Goal: Task Accomplishment & Management: Manage account settings

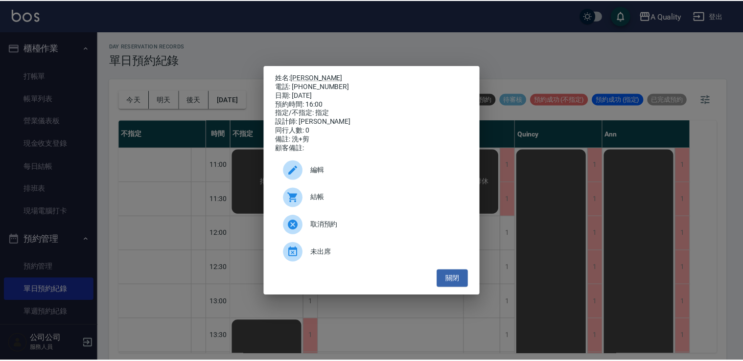
scroll to position [343, 0]
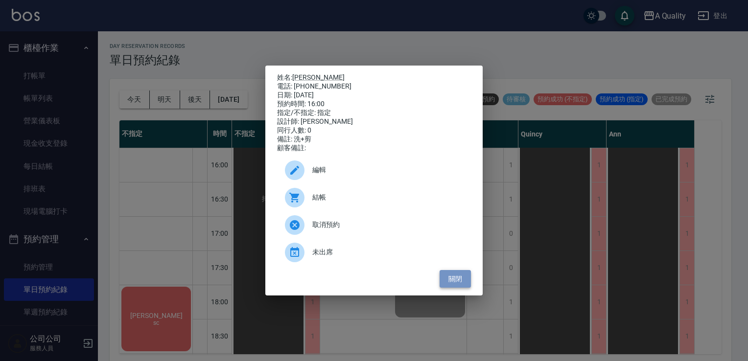
click at [460, 286] on button "關閉" at bounding box center [455, 279] width 31 height 18
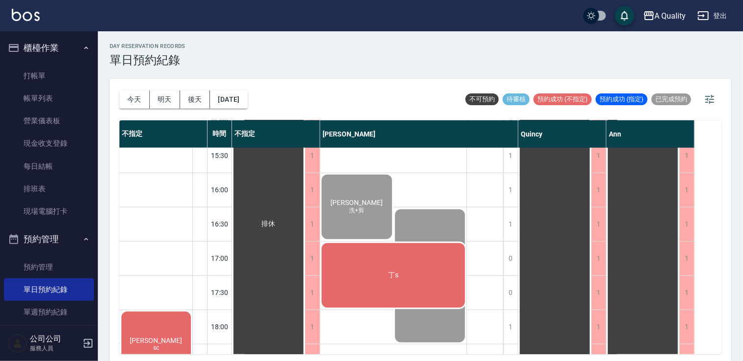
scroll to position [294, 0]
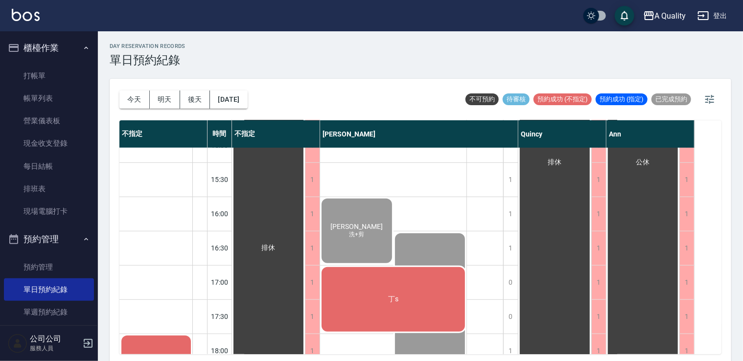
click at [345, 291] on div "丁s" at bounding box center [393, 300] width 146 height 68
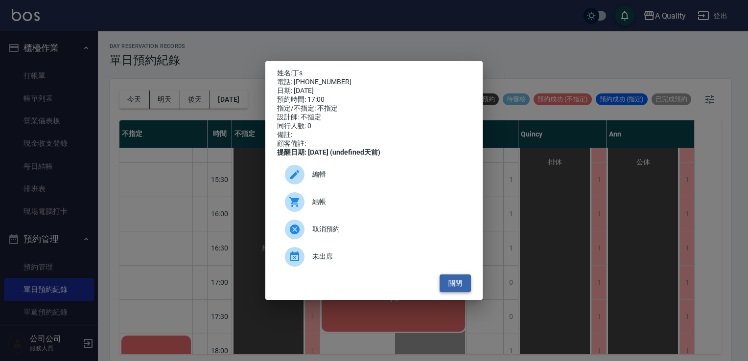
click at [456, 293] on button "關閉" at bounding box center [455, 284] width 31 height 18
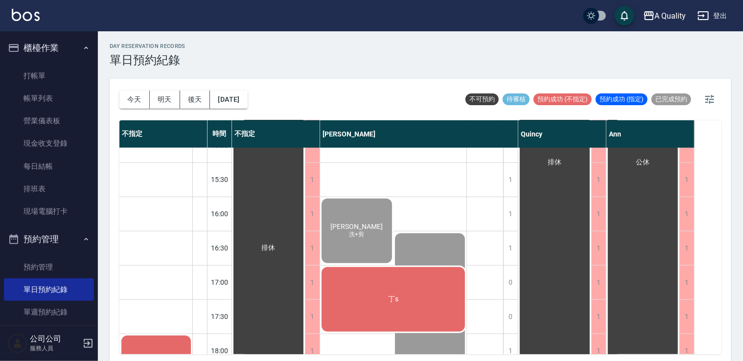
drag, startPoint x: 28, startPoint y: 97, endPoint x: 139, endPoint y: 154, distance: 124.8
click at [28, 97] on link "帳單列表" at bounding box center [49, 98] width 90 height 23
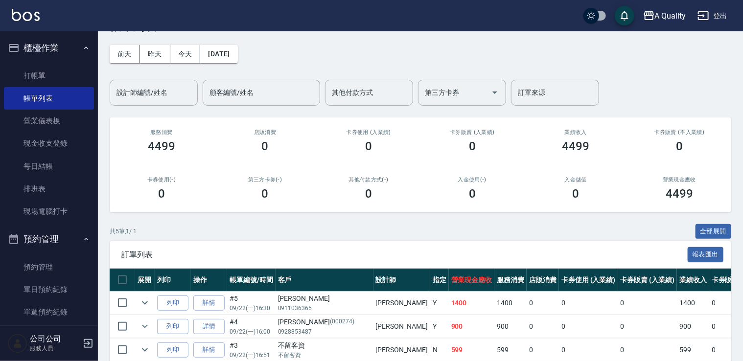
scroll to position [49, 0]
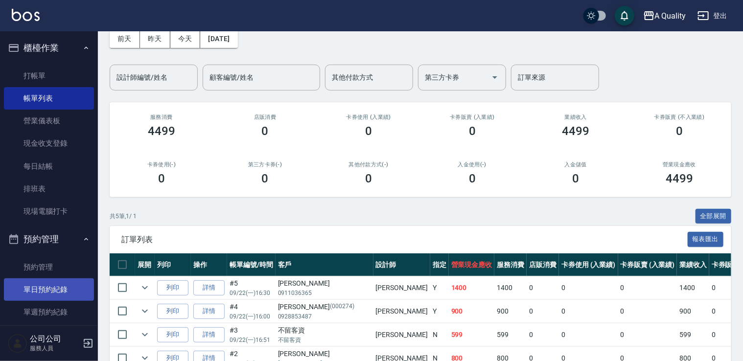
click at [54, 287] on link "單日預約紀錄" at bounding box center [49, 290] width 90 height 23
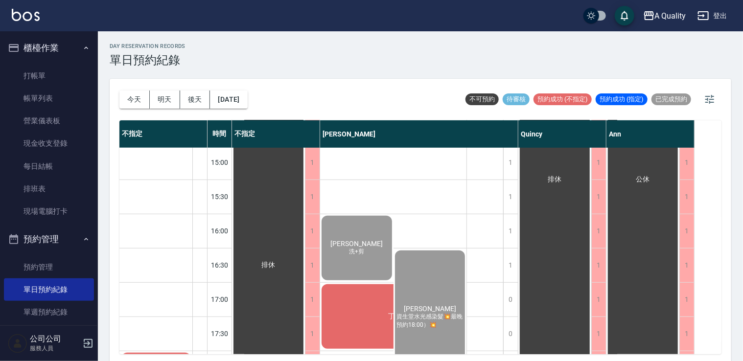
scroll to position [294, 0]
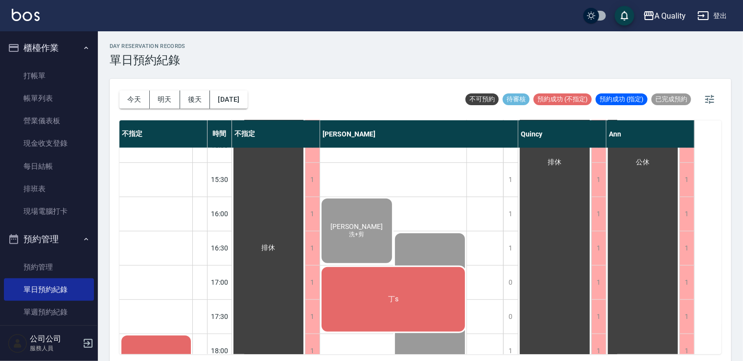
click at [349, 284] on div "丁s" at bounding box center [393, 300] width 146 height 68
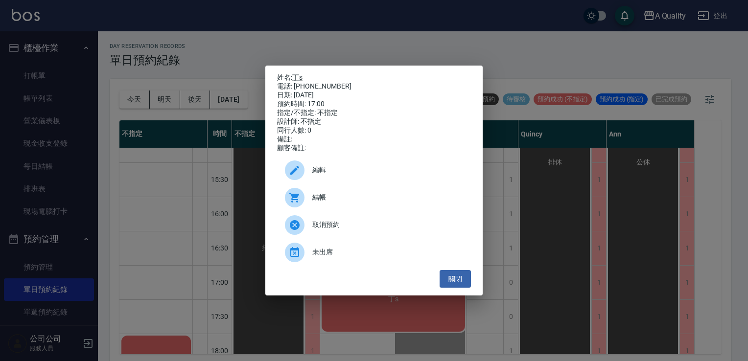
click at [303, 206] on div at bounding box center [295, 198] width 20 height 20
click at [448, 283] on button "關閉" at bounding box center [455, 279] width 31 height 18
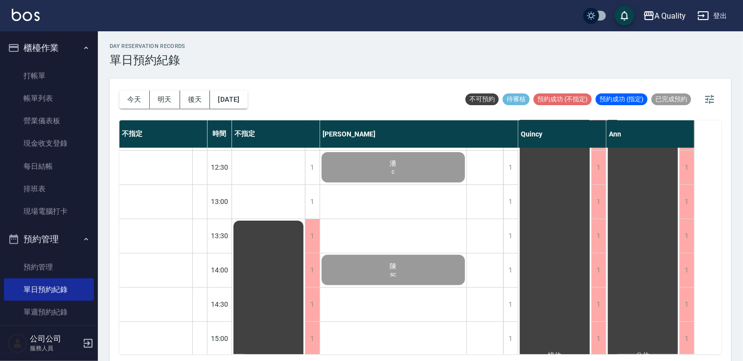
scroll to position [75, 0]
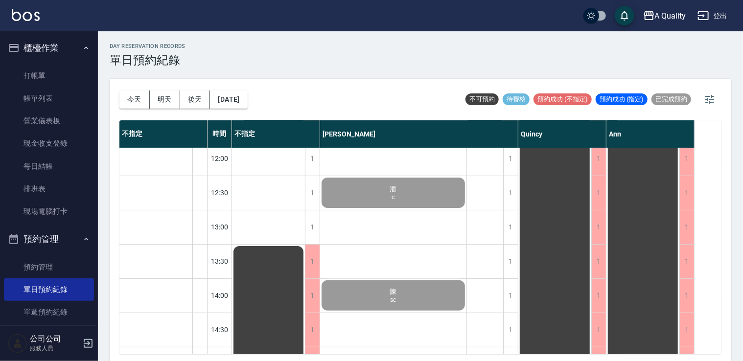
click at [417, 285] on div "陳 sc" at bounding box center [393, 295] width 146 height 33
click at [43, 98] on link "帳單列表" at bounding box center [49, 98] width 90 height 23
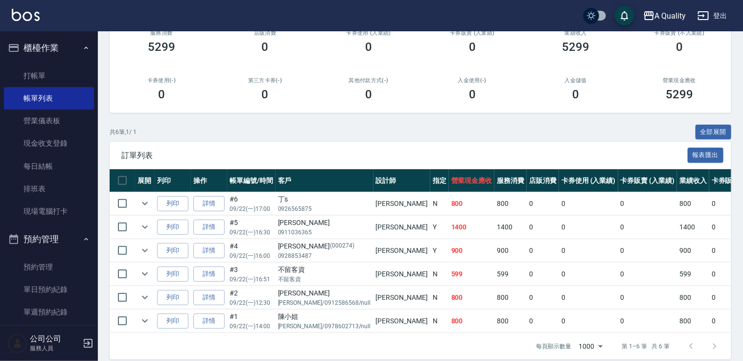
scroll to position [147, 0]
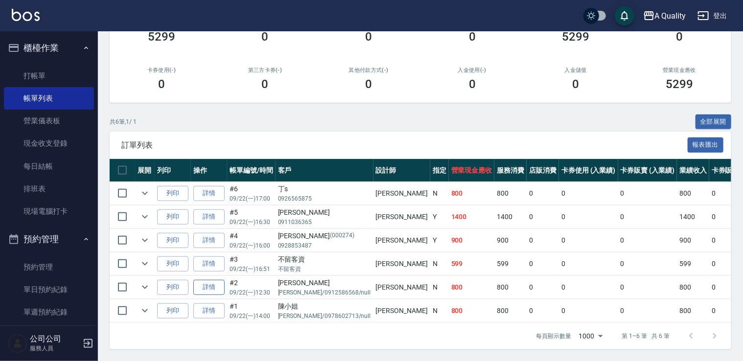
click at [208, 284] on link "詳情" at bounding box center [208, 287] width 31 height 15
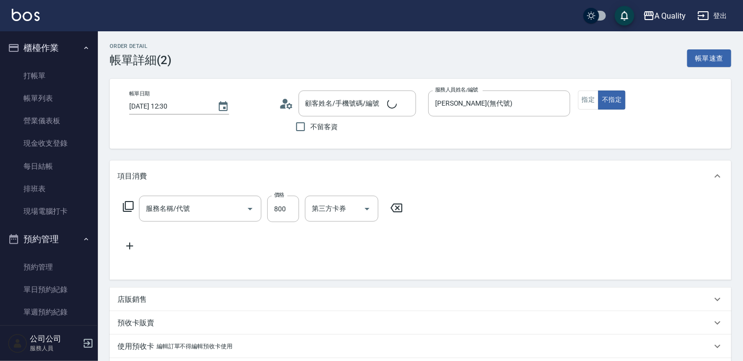
type input "2025/09/22 12:30"
type input "[PERSON_NAME](無代號)"
type input "潘小姐/潘小姐/0912586568/null/"
type input "洗剪(103)"
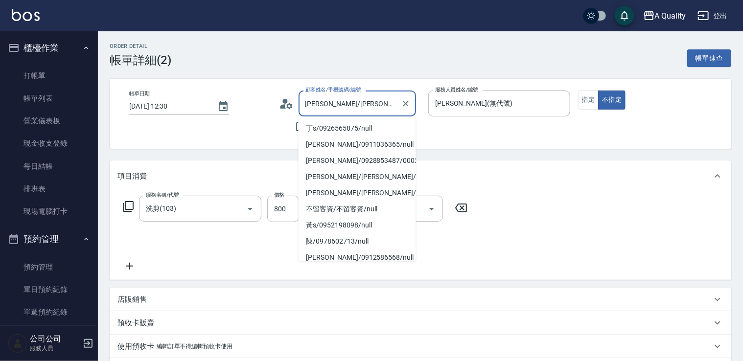
drag, startPoint x: 304, startPoint y: 107, endPoint x: 324, endPoint y: 106, distance: 20.1
click at [324, 106] on input "潘小姐/潘小姐/0912586568/null/" at bounding box center [350, 103] width 94 height 17
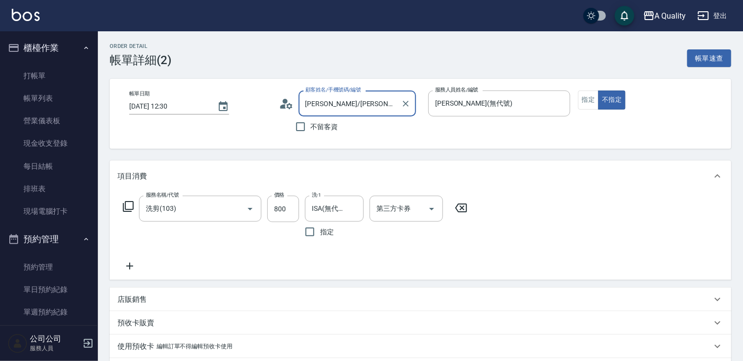
drag, startPoint x: 358, startPoint y: 101, endPoint x: 348, endPoint y: 108, distance: 12.2
click at [358, 101] on input "潘小姐/潘小姐/0912586568/null/" at bounding box center [350, 103] width 94 height 17
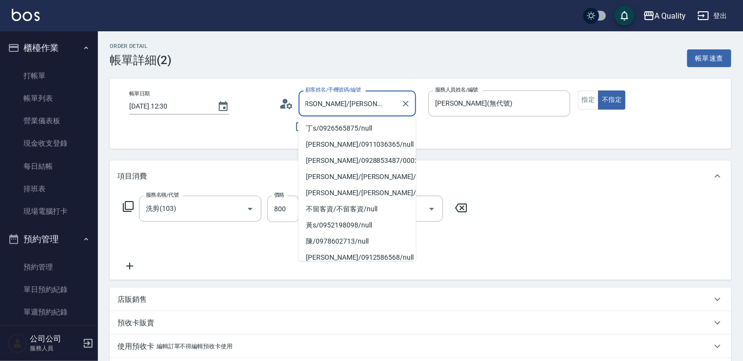
scroll to position [0, 12]
drag, startPoint x: 351, startPoint y: 103, endPoint x: 378, endPoint y: 106, distance: 27.2
click at [378, 106] on input "潘小姐/潘小姐/0912586568/null/" at bounding box center [350, 103] width 94 height 17
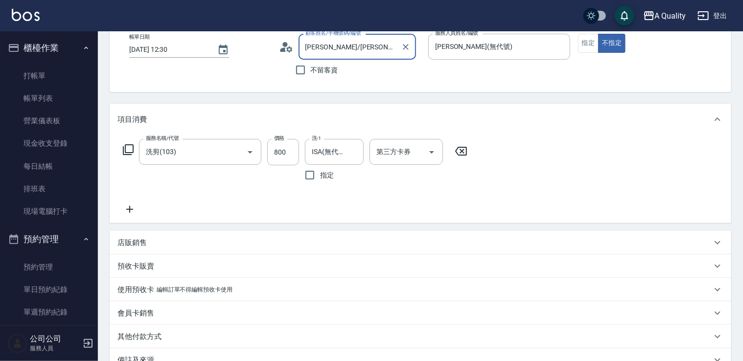
scroll to position [0, 0]
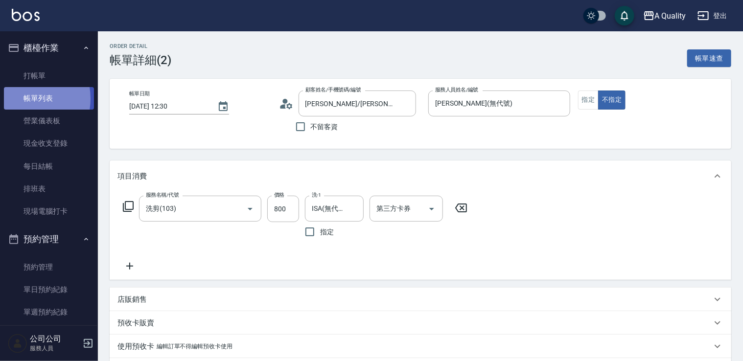
click at [24, 99] on link "帳單列表" at bounding box center [49, 98] width 90 height 23
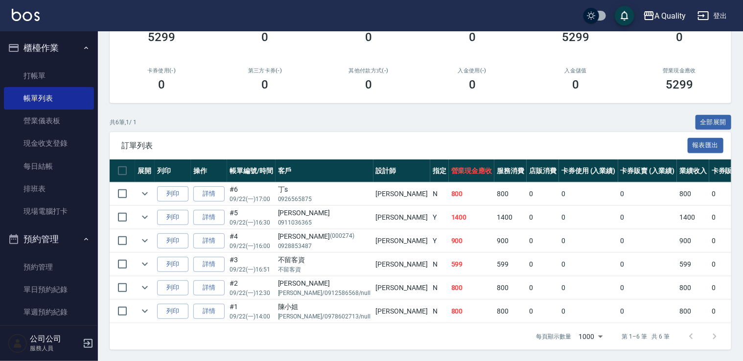
scroll to position [149, 0]
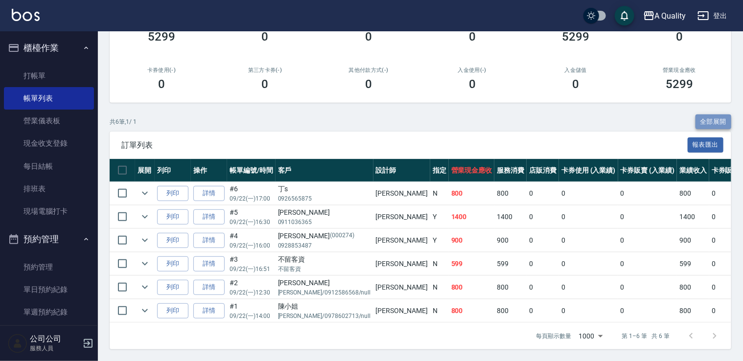
click at [715, 115] on button "全部展開" at bounding box center [714, 122] width 36 height 15
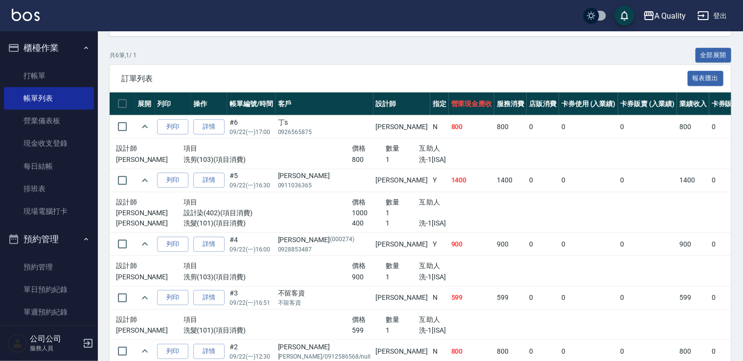
scroll to position [193, 0]
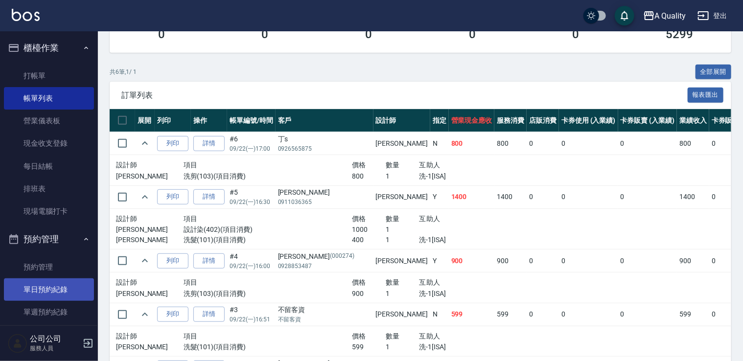
click at [54, 285] on link "單日預約紀錄" at bounding box center [49, 290] width 90 height 23
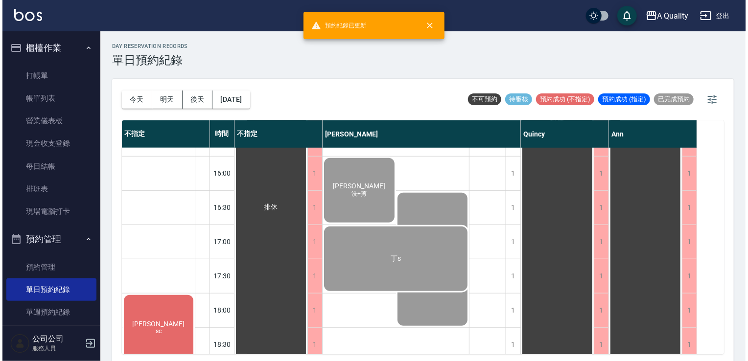
scroll to position [392, 0]
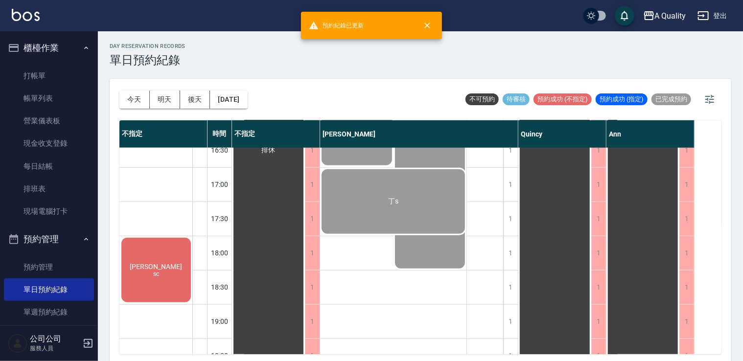
click at [147, 257] on div "黃s sc" at bounding box center [156, 271] width 72 height 68
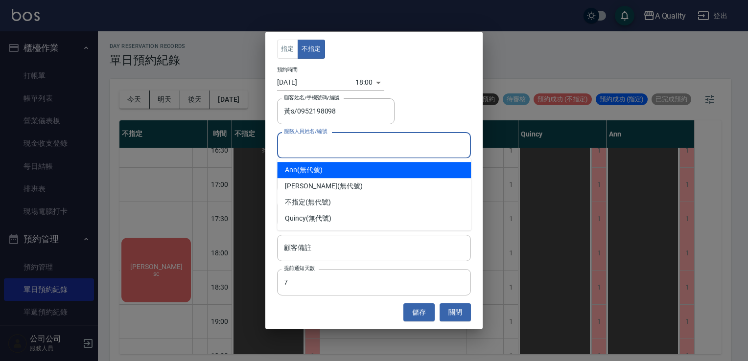
click at [396, 146] on input "服務人員姓名/編號" at bounding box center [374, 145] width 185 height 17
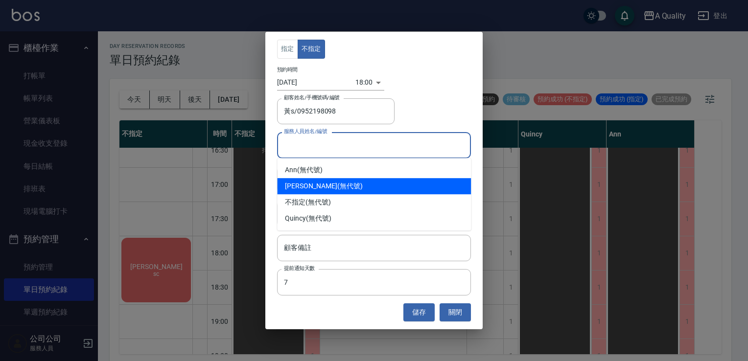
click at [362, 186] on div "Taylor (無代號)" at bounding box center [374, 186] width 194 height 16
type input "[PERSON_NAME](無代號)"
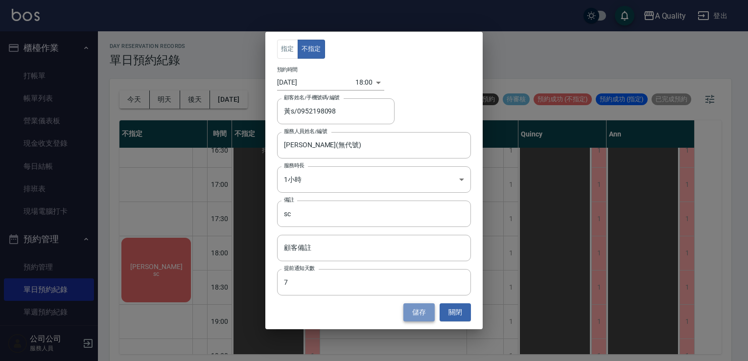
click at [412, 314] on button "儲存" at bounding box center [419, 313] width 31 height 18
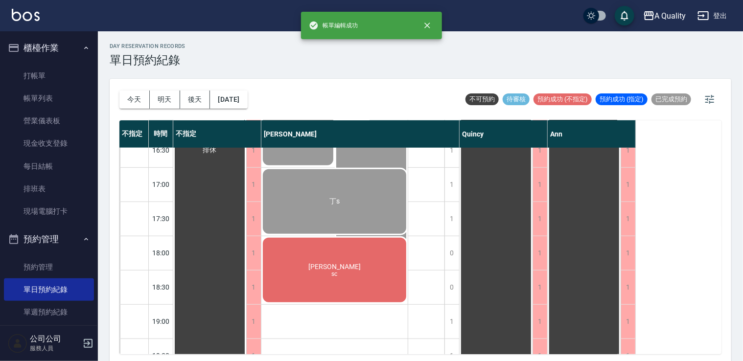
click at [386, 262] on div "黃s sc" at bounding box center [334, 271] width 146 height 68
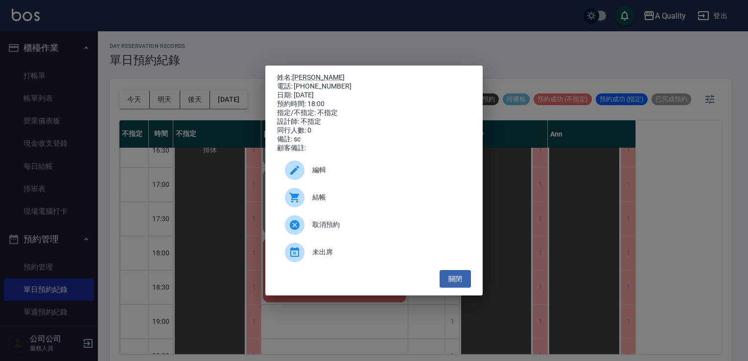
click at [356, 203] on span "結帳" at bounding box center [387, 197] width 151 height 10
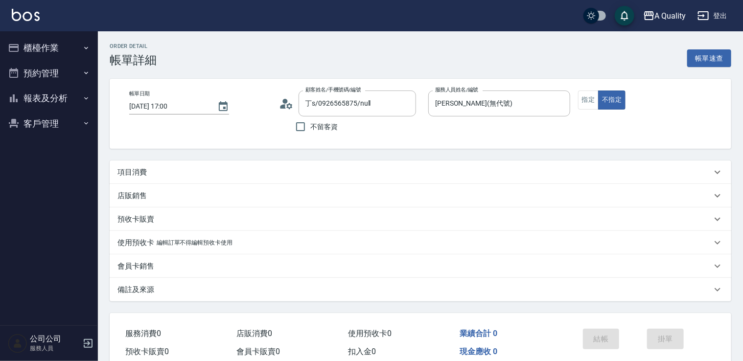
click at [137, 173] on p "項目消費" at bounding box center [132, 172] width 29 height 10
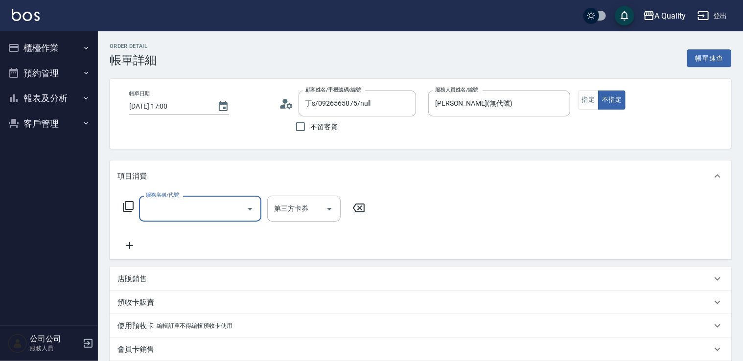
click at [169, 204] on input "服務名稱/代號" at bounding box center [192, 208] width 99 height 17
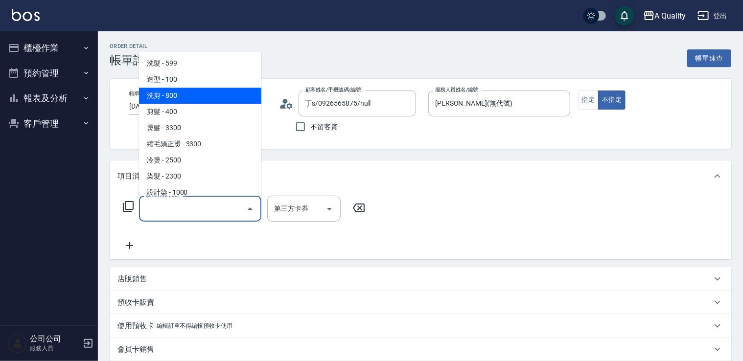
click at [184, 93] on span "洗剪 - 800" at bounding box center [200, 96] width 122 height 16
type input "洗剪(103)"
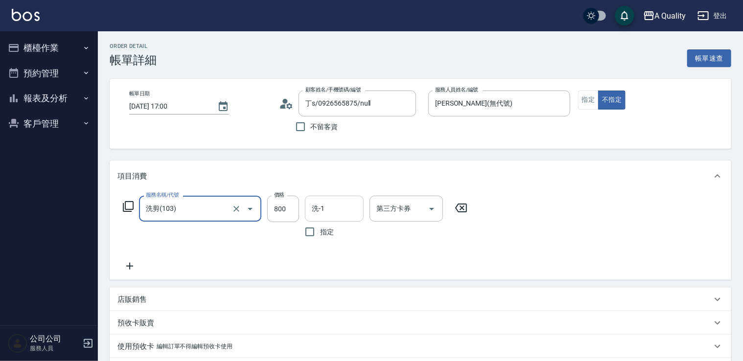
click at [325, 209] on input "洗-1" at bounding box center [334, 208] width 50 height 17
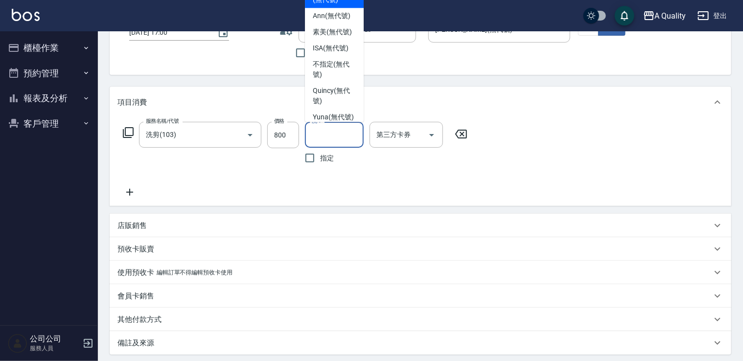
scroll to position [147, 0]
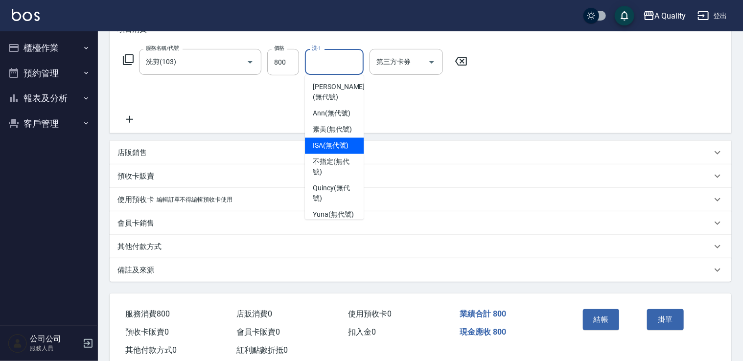
drag, startPoint x: 330, startPoint y: 156, endPoint x: 353, endPoint y: 162, distance: 23.8
click at [330, 151] on span "ISA (無代號)" at bounding box center [331, 146] width 36 height 10
type input "ISA(無代號)"
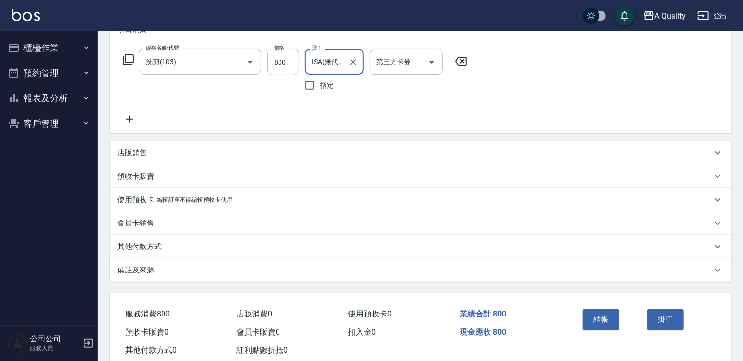
click at [603, 317] on button "結帳" at bounding box center [601, 319] width 37 height 21
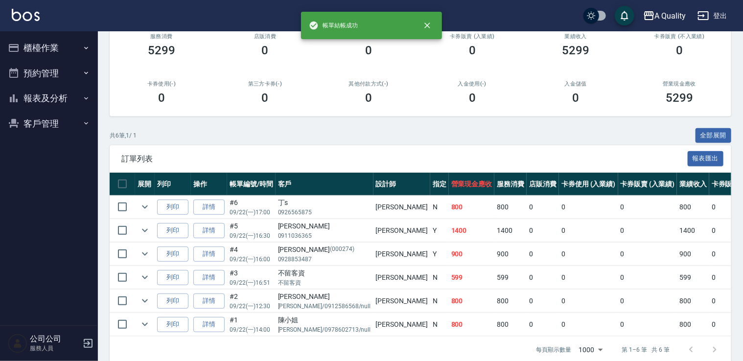
scroll to position [147, 0]
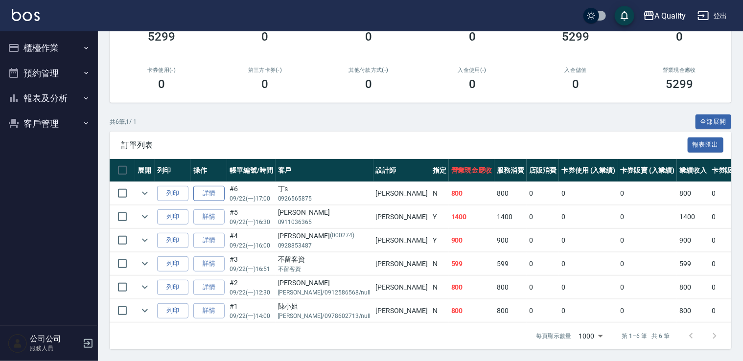
click at [210, 191] on link "詳情" at bounding box center [208, 193] width 31 height 15
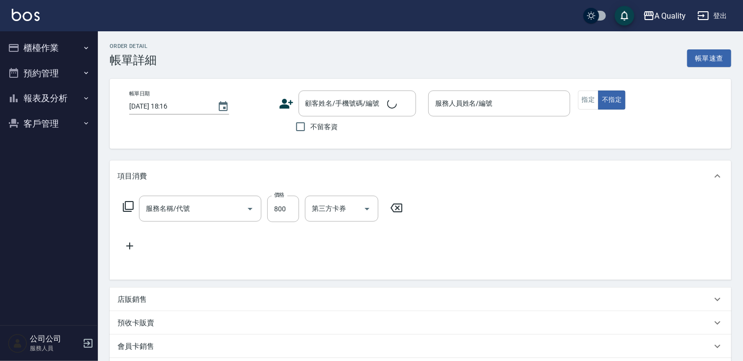
type input "[DATE] 17:00"
type input "[PERSON_NAME](無代號)"
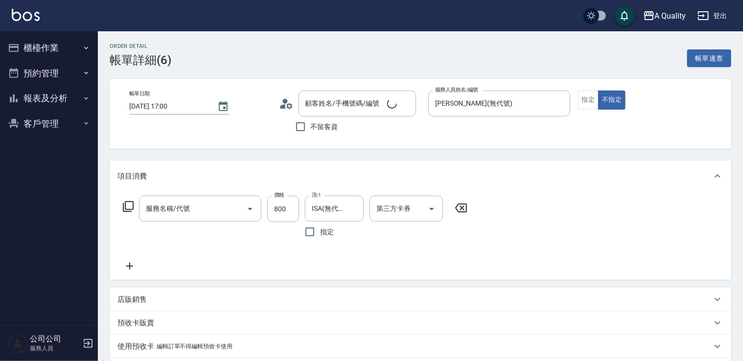
type input "洗剪(103)"
type input "丁s/0926565875/null"
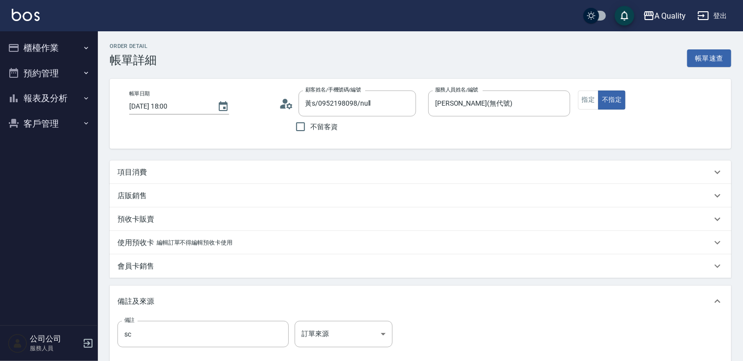
click at [104, 175] on div "Order detail 帳單詳細 帳單速查 帳單日期 2025/09/22 18:00 顧客姓名/手機號碼/編號 黃s/0952198098/null 顧客…" at bounding box center [420, 249] width 645 height 437
click at [122, 173] on p "項目消費" at bounding box center [132, 172] width 29 height 10
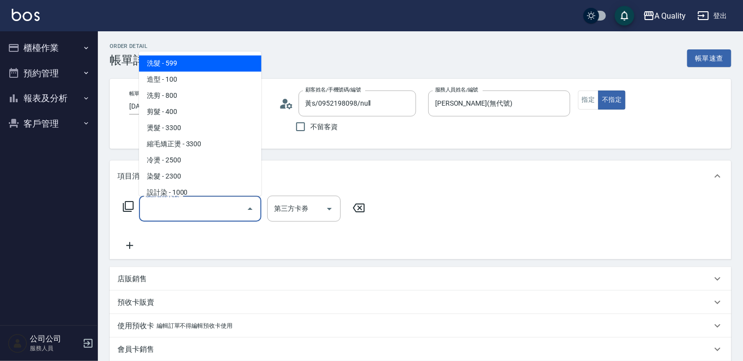
click at [229, 205] on input "服務名稱/代號" at bounding box center [192, 208] width 99 height 17
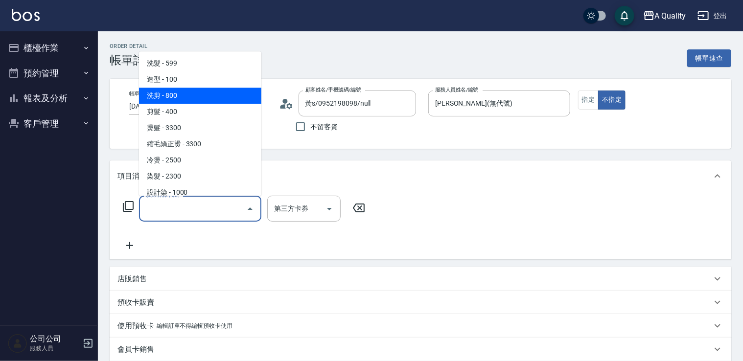
click at [209, 89] on span "洗剪 - 800" at bounding box center [200, 96] width 122 height 16
type input "洗剪(103)"
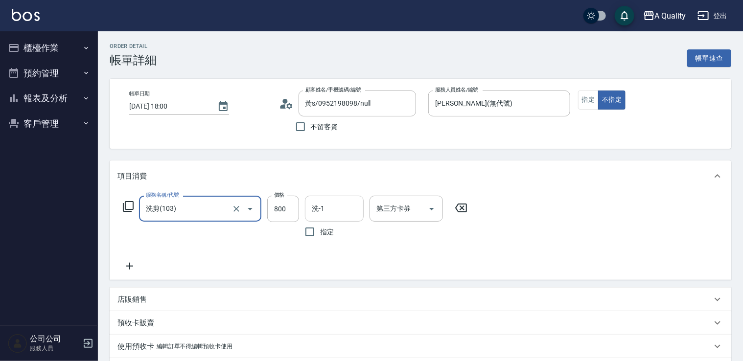
click at [350, 213] on input "洗-1" at bounding box center [334, 208] width 50 height 17
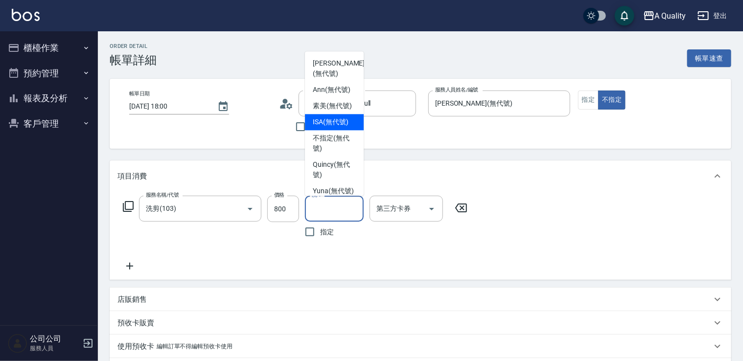
click at [324, 130] on div "ISA (無代號)" at bounding box center [334, 122] width 59 height 16
type input "ISA(無代號)"
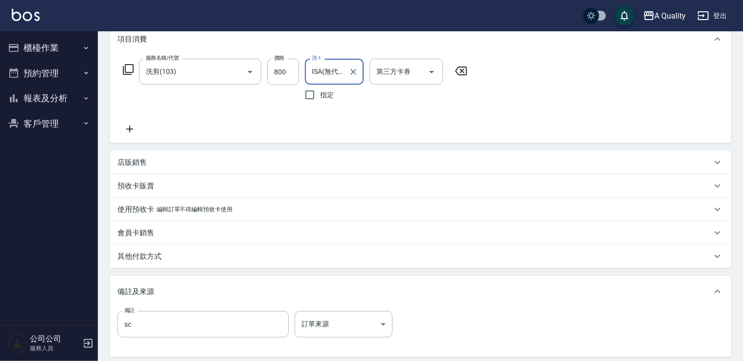
scroll to position [238, 0]
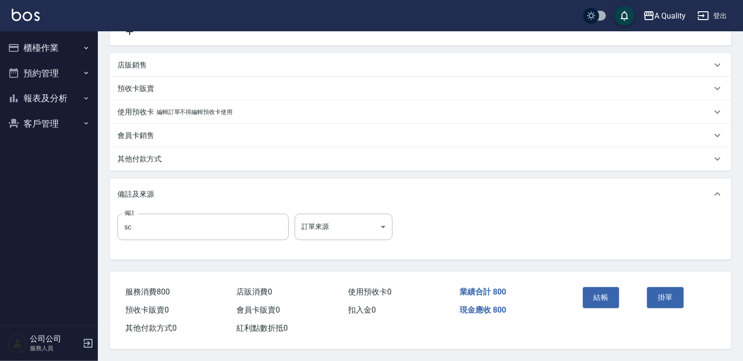
click at [603, 298] on button "結帳" at bounding box center [601, 297] width 37 height 21
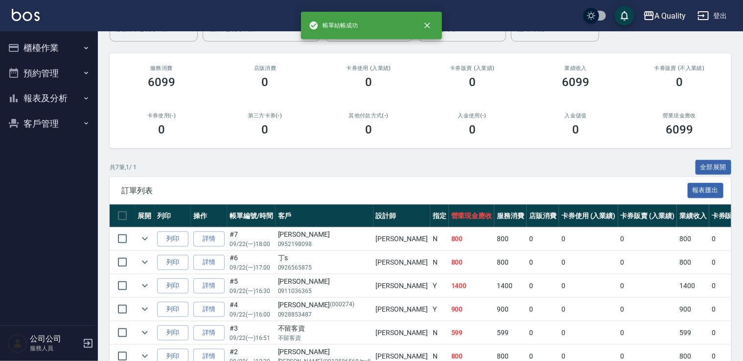
scroll to position [147, 0]
